Goal: Check status: Check status

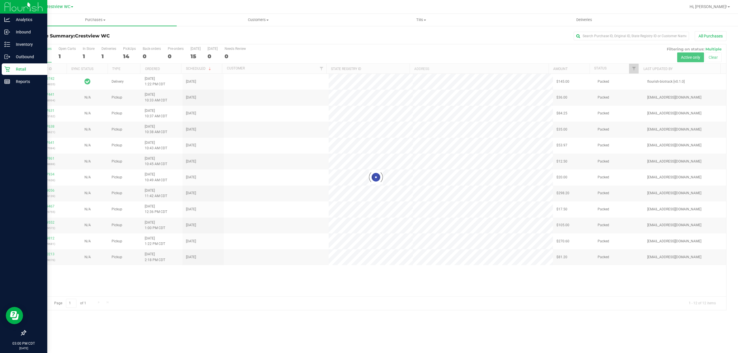
click at [3, 65] on div "Retail" at bounding box center [25, 69] width 46 height 12
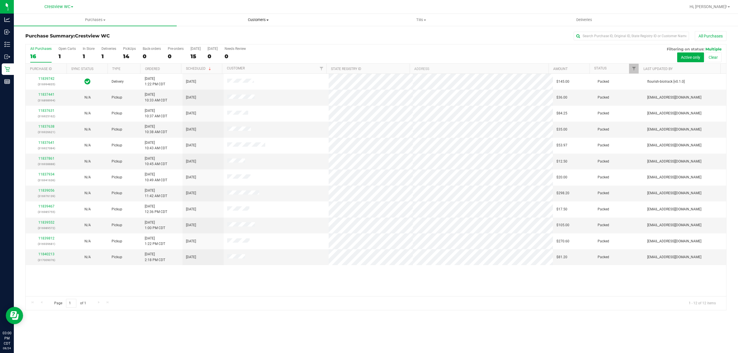
click at [251, 16] on uib-tab-heading "Customers All customers Add a new customer All physicians" at bounding box center [258, 20] width 162 height 12
click at [721, 33] on button "All Purchases" at bounding box center [711, 36] width 32 height 10
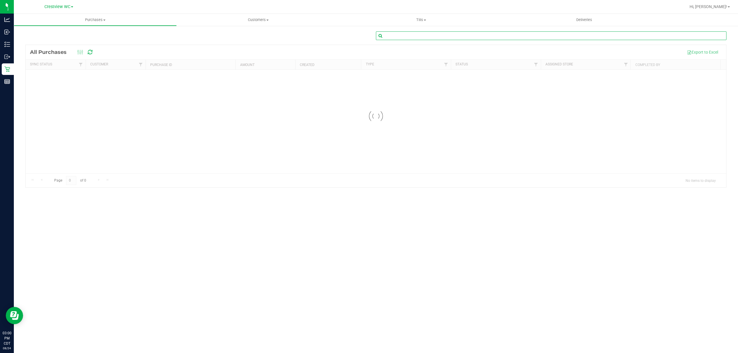
click at [653, 34] on input "text" at bounding box center [551, 35] width 351 height 9
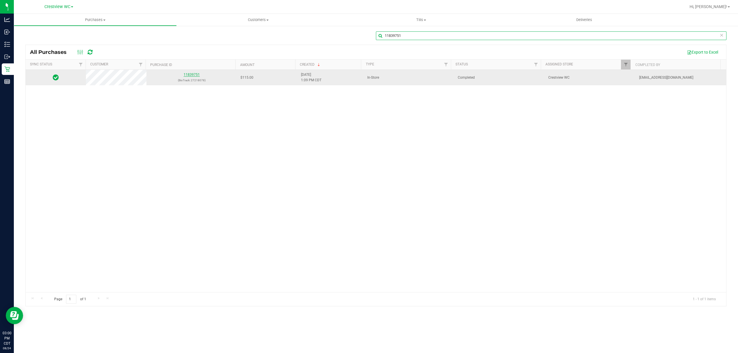
type input "11839751"
click at [189, 74] on link "11839751" at bounding box center [192, 75] width 16 height 4
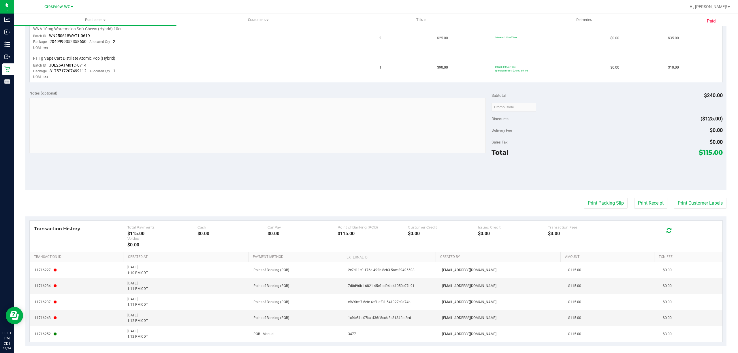
scroll to position [229, 0]
